Goal: Task Accomplishment & Management: Use online tool/utility

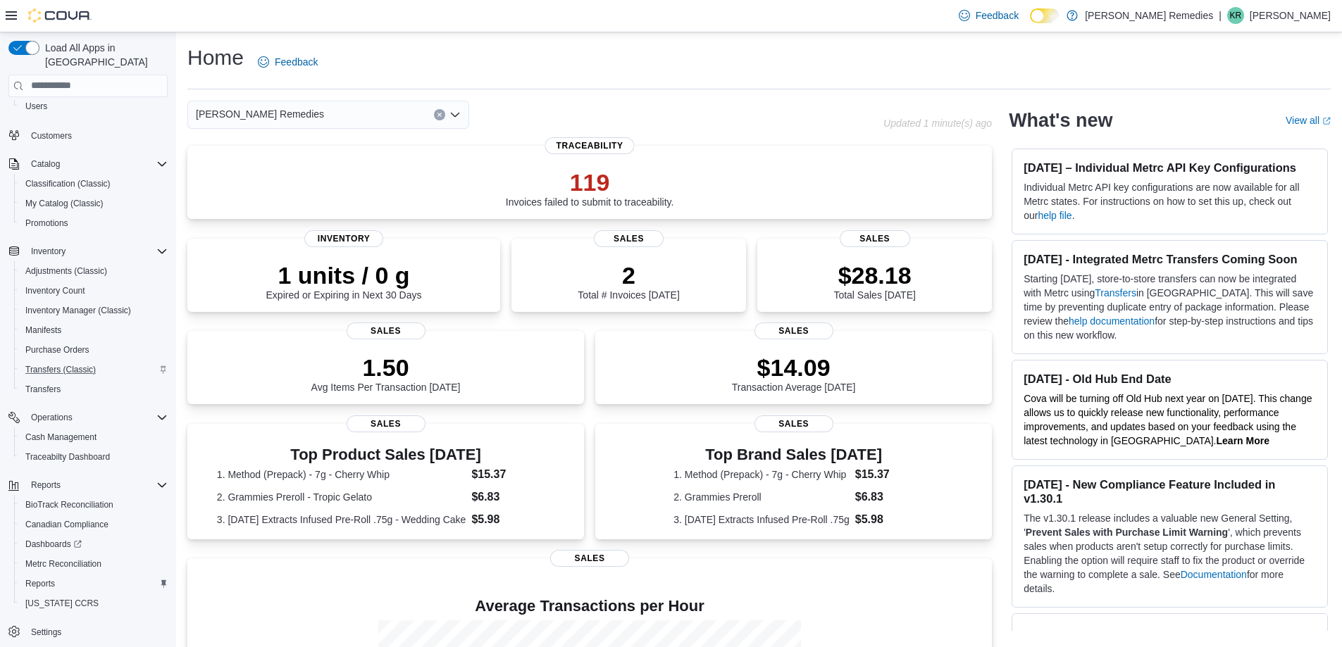
scroll to position [100, 0]
click at [44, 573] on span "Reports" at bounding box center [40, 581] width 30 height 17
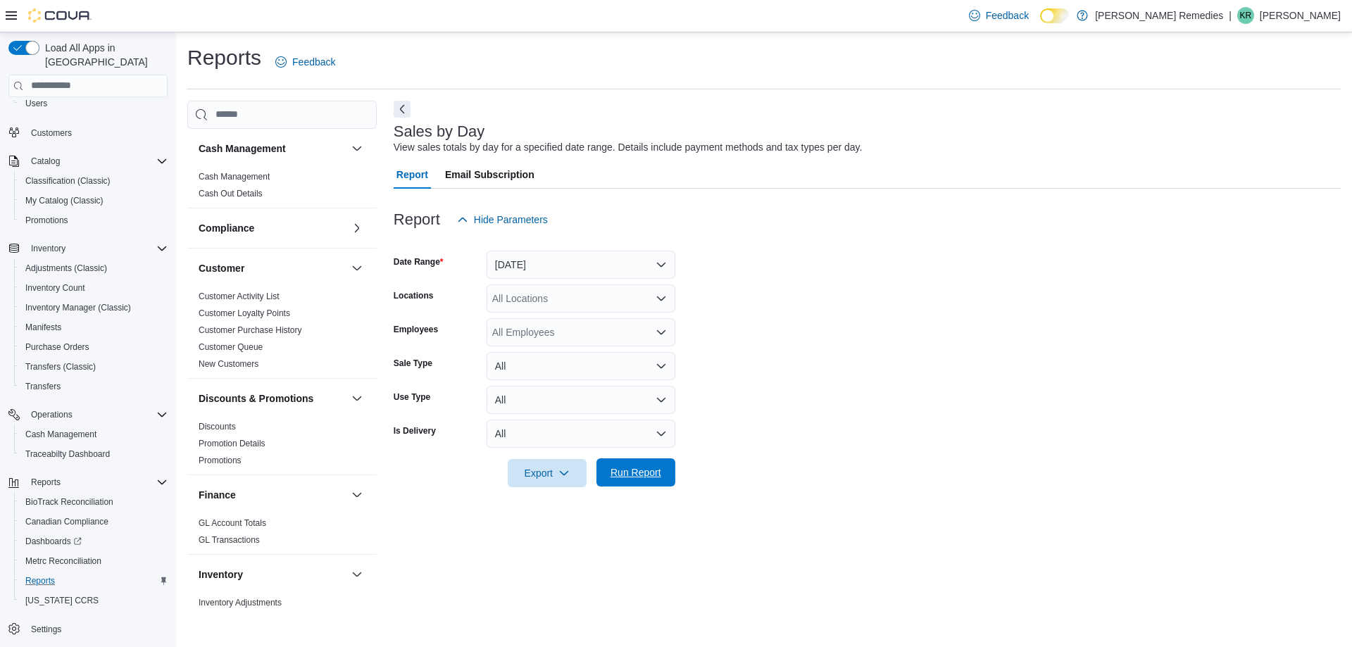
click at [642, 475] on span "Run Report" at bounding box center [636, 473] width 51 height 14
